Goal: Complete application form

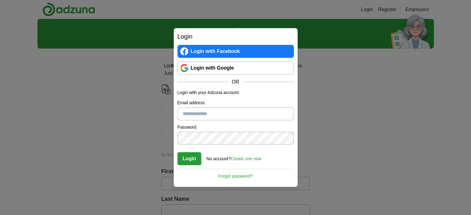
click at [254, 158] on link "Create one now" at bounding box center [245, 158] width 31 height 5
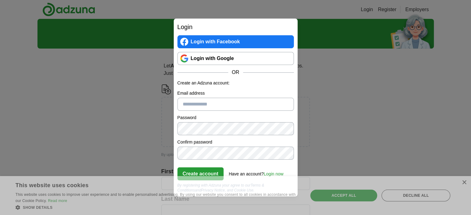
click at [218, 104] on input "Email address" at bounding box center [235, 104] width 116 height 13
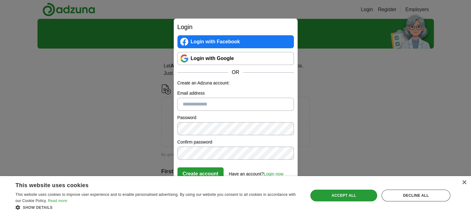
type input "**********"
click at [463, 182] on div "×" at bounding box center [463, 182] width 5 height 5
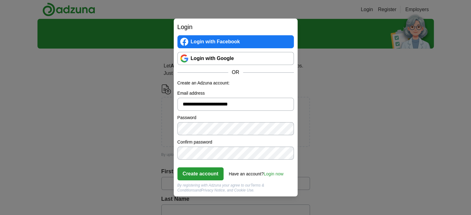
click at [201, 170] on button "Create account" at bounding box center [200, 173] width 46 height 13
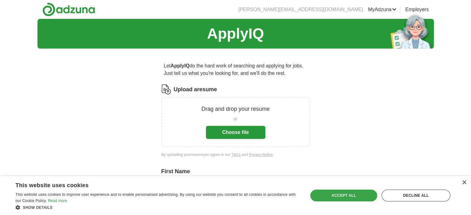
click at [354, 195] on div "Accept all" at bounding box center [343, 196] width 67 height 12
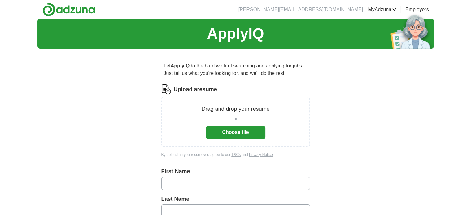
click at [253, 134] on button "Choose file" at bounding box center [235, 132] width 59 height 13
click at [239, 135] on button "Choose file" at bounding box center [235, 132] width 59 height 13
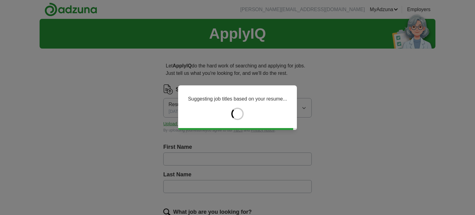
type input "******"
type input "*****"
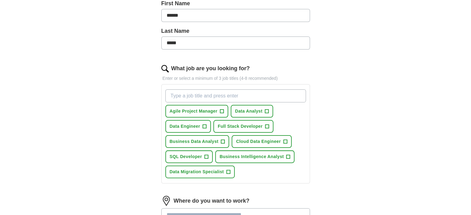
scroll to position [144, 0]
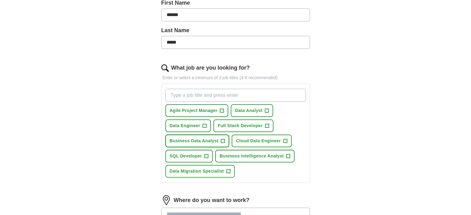
click at [222, 140] on span "+" at bounding box center [223, 141] width 4 height 5
click at [267, 110] on span "+" at bounding box center [267, 110] width 4 height 5
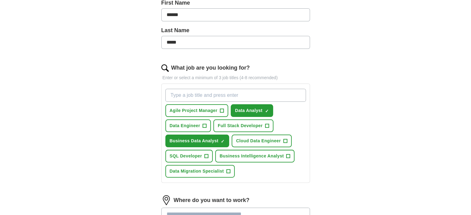
click at [236, 94] on input "What job are you looking for?" at bounding box center [235, 95] width 140 height 13
type input "Business Analyst"
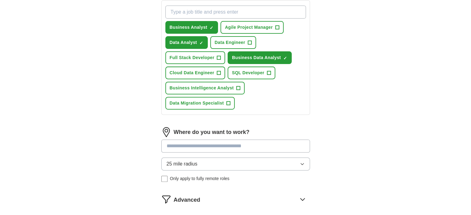
scroll to position [228, 0]
click at [205, 144] on input at bounding box center [235, 145] width 149 height 13
type input "*****"
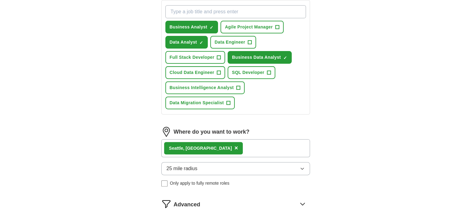
click at [219, 167] on button "25 mile radius" at bounding box center [235, 168] width 149 height 13
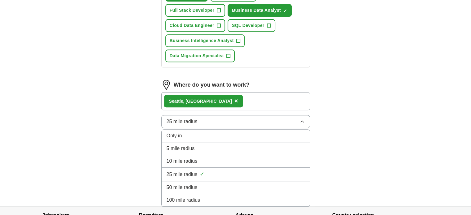
scroll to position [275, 0]
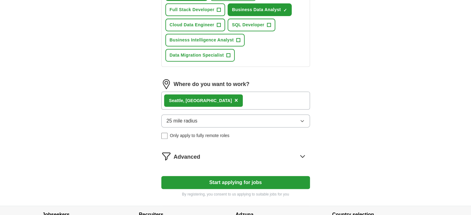
click at [237, 98] on div "Seatt le, [GEOGRAPHIC_DATA] ×" at bounding box center [235, 101] width 149 height 18
click at [219, 99] on div "Seatt le, [GEOGRAPHIC_DATA] ×" at bounding box center [235, 101] width 149 height 18
click at [189, 154] on span "Advanced" at bounding box center [187, 157] width 27 height 8
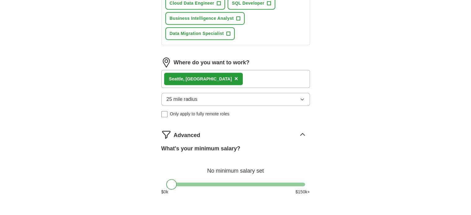
scroll to position [296, 0]
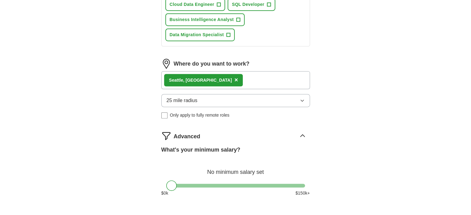
click at [301, 134] on icon at bounding box center [302, 136] width 10 height 10
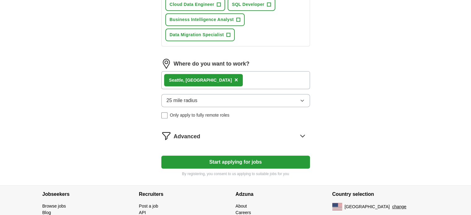
click at [230, 79] on div "Seatt le, [GEOGRAPHIC_DATA] ×" at bounding box center [235, 80] width 149 height 18
click at [234, 78] on span "×" at bounding box center [236, 79] width 4 height 7
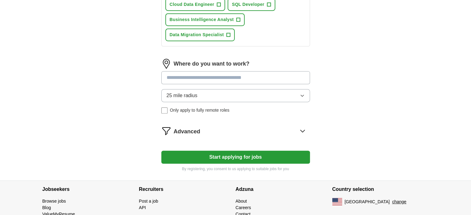
click at [199, 78] on input at bounding box center [235, 77] width 149 height 13
type input "*"
type input "*******"
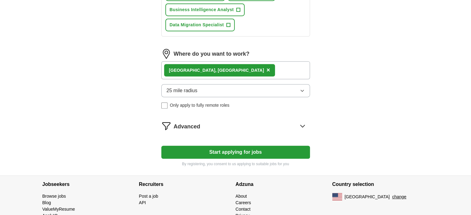
scroll to position [306, 0]
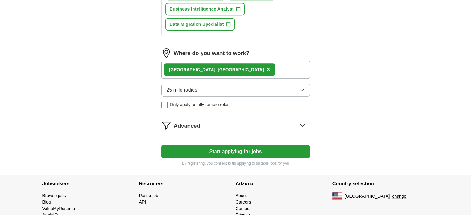
click at [252, 148] on button "Start applying for jobs" at bounding box center [235, 151] width 149 height 13
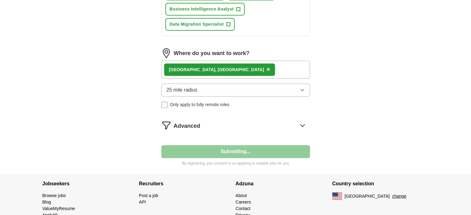
select select "**"
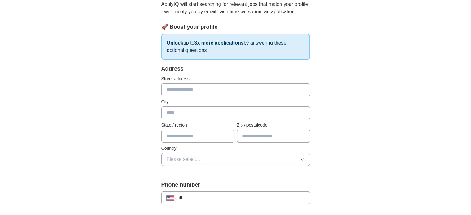
scroll to position [69, 0]
click at [200, 92] on input "text" at bounding box center [235, 90] width 149 height 13
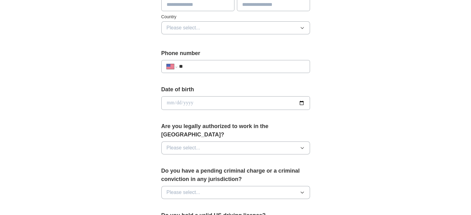
scroll to position [202, 0]
click at [303, 145] on icon "button" at bounding box center [301, 147] width 5 height 5
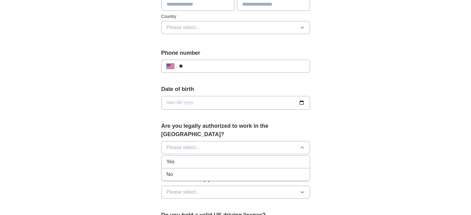
click at [281, 158] on div "Yes" at bounding box center [235, 161] width 138 height 7
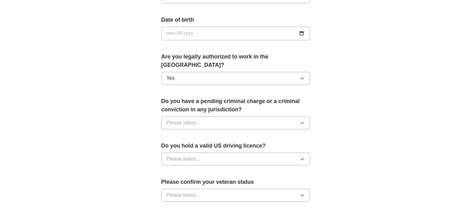
scroll to position [272, 0]
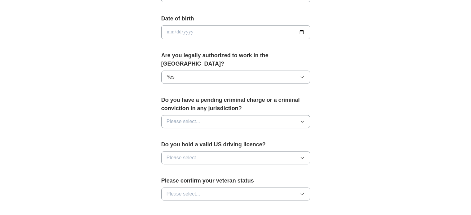
click at [306, 115] on button "Please select..." at bounding box center [235, 121] width 149 height 13
click at [269, 142] on li "No" at bounding box center [236, 148] width 148 height 13
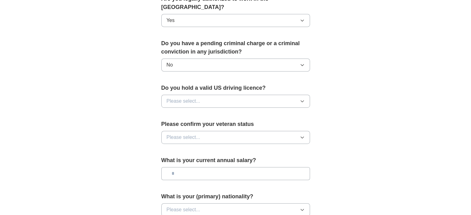
scroll to position [329, 0]
click at [301, 98] on icon "button" at bounding box center [301, 100] width 5 height 5
click at [287, 111] on div "Yes" at bounding box center [235, 114] width 138 height 7
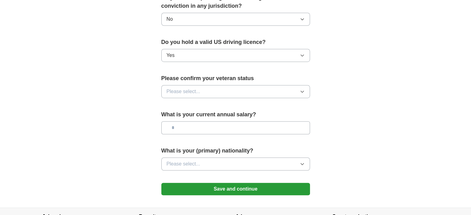
scroll to position [375, 0]
click at [302, 85] on button "Please select..." at bounding box center [235, 91] width 149 height 13
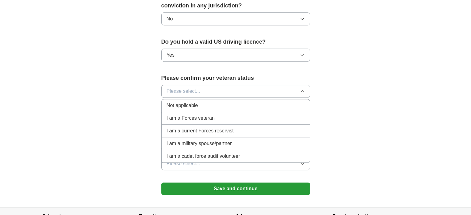
click at [238, 102] on div "Not applicable" at bounding box center [235, 105] width 138 height 7
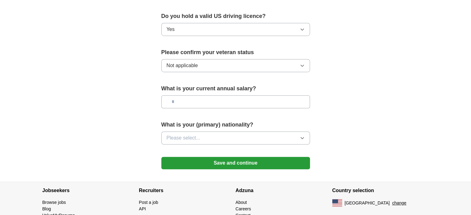
scroll to position [401, 0]
click at [302, 135] on icon "button" at bounding box center [301, 137] width 5 height 5
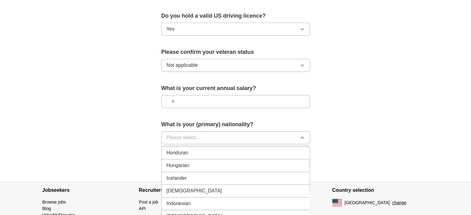
scroll to position [976, 0]
click at [244, 187] on div "[DEMOGRAPHIC_DATA]" at bounding box center [235, 190] width 138 height 7
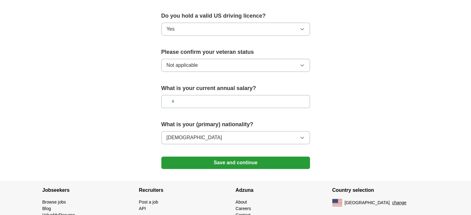
click at [282, 157] on button "Save and continue" at bounding box center [235, 163] width 149 height 12
